Goal: Task Accomplishment & Management: Use online tool/utility

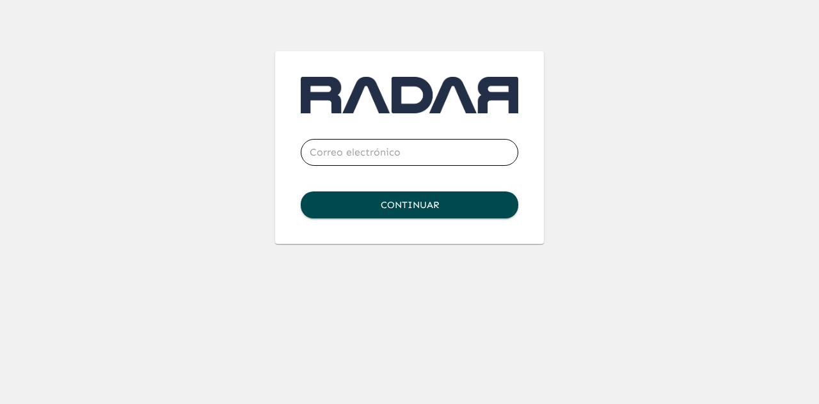
type input "[EMAIL_ADDRESS][DOMAIN_NAME]"
click at [413, 200] on button "Continuar" at bounding box center [410, 204] width 218 height 27
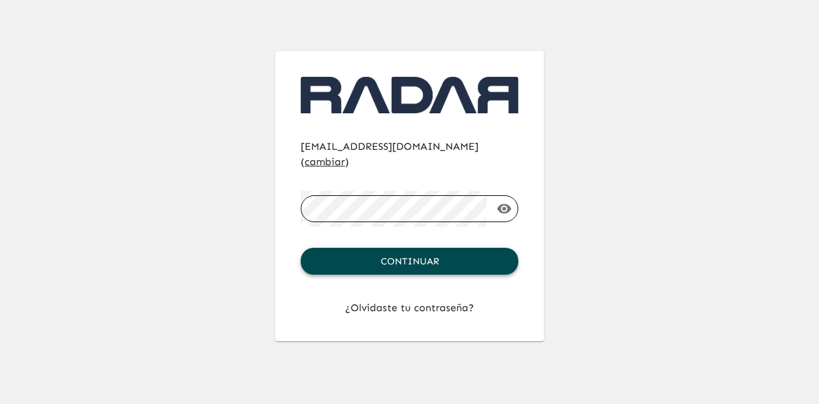
click at [429, 248] on button "Continuar" at bounding box center [410, 261] width 218 height 27
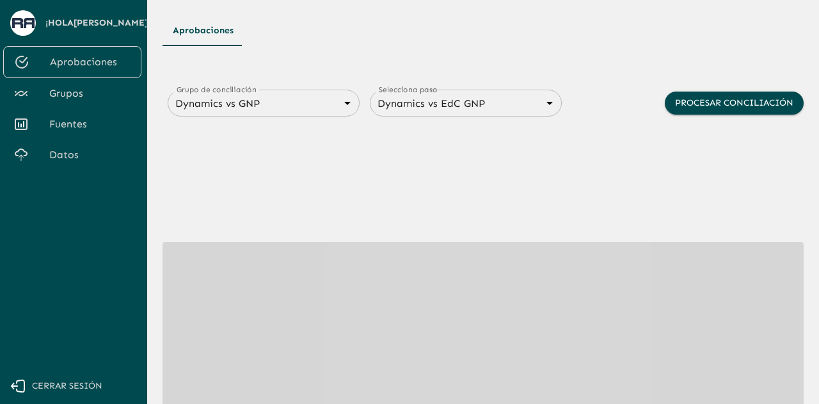
click at [346, 108] on body "Se están procesando los movimientos. Algunas acciones permanecerán deshabilitad…" at bounding box center [409, 202] width 819 height 404
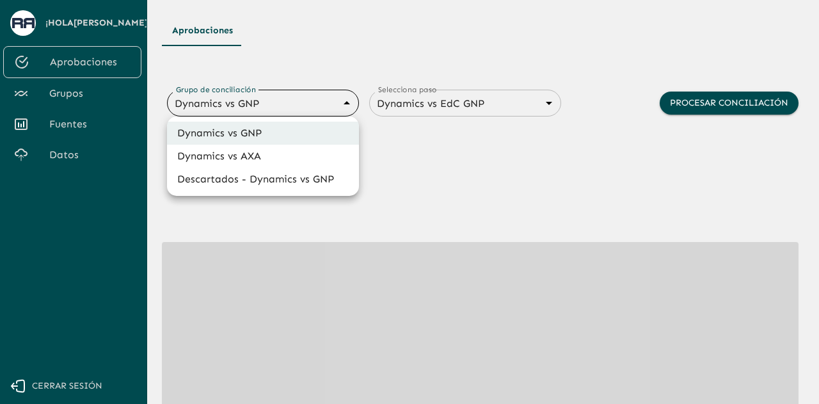
click at [255, 153] on li "Dynamics vs AXA" at bounding box center [263, 156] width 192 height 23
type input "688d0fb445366dcf85fc95f2"
type input "688d222080ad215155b0dc6c"
